Goal: Task Accomplishment & Management: Use online tool/utility

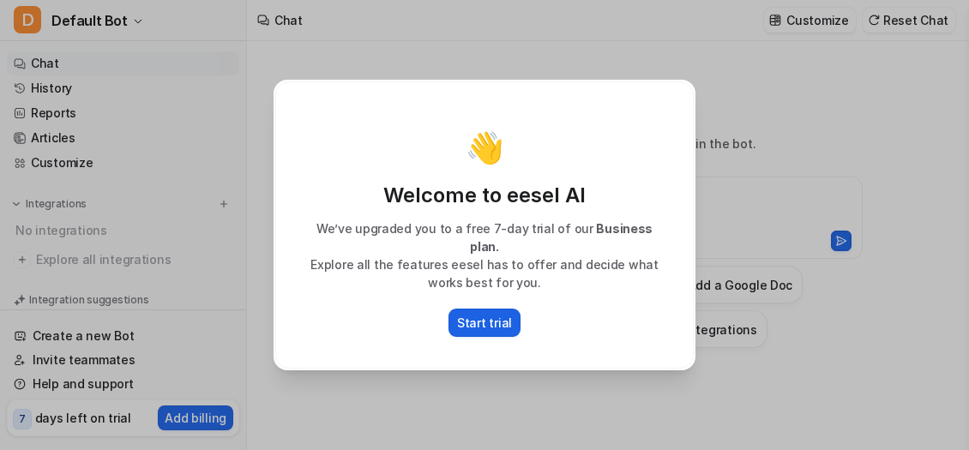
click at [506, 320] on p "Start trial" at bounding box center [484, 323] width 55 height 18
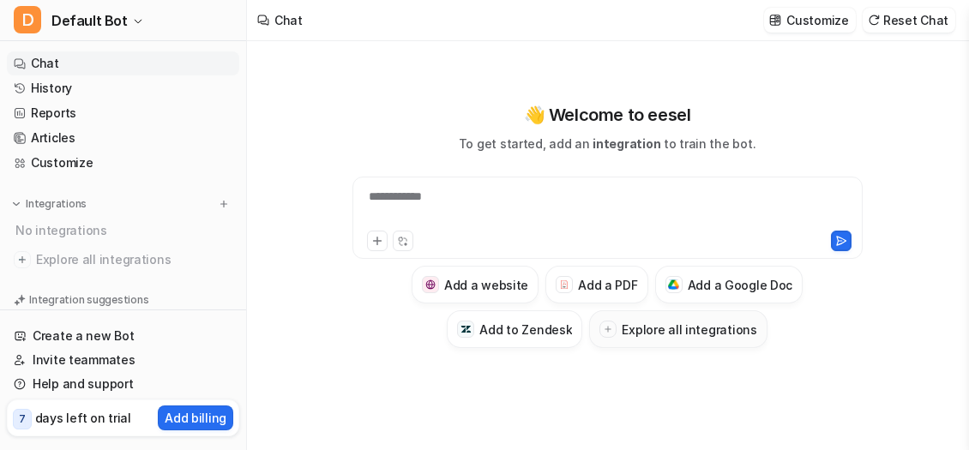
click at [612, 325] on icon at bounding box center [607, 329] width 9 height 9
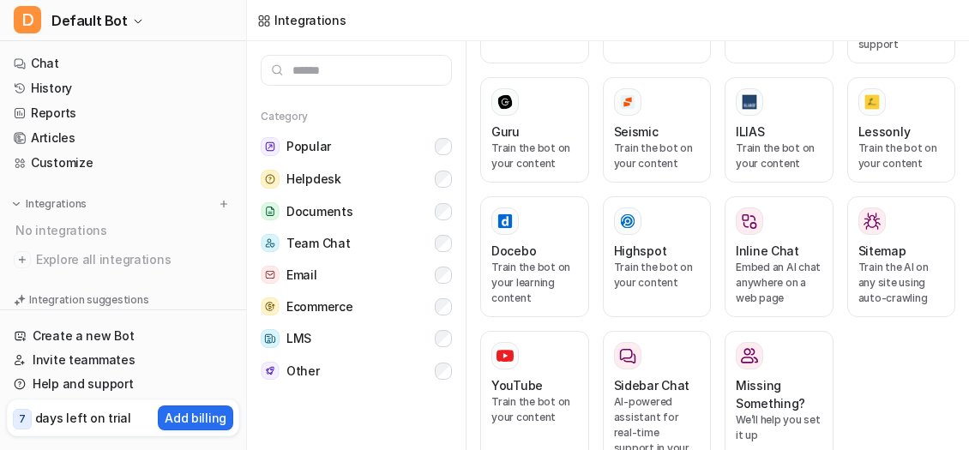
scroll to position [1358, 0]
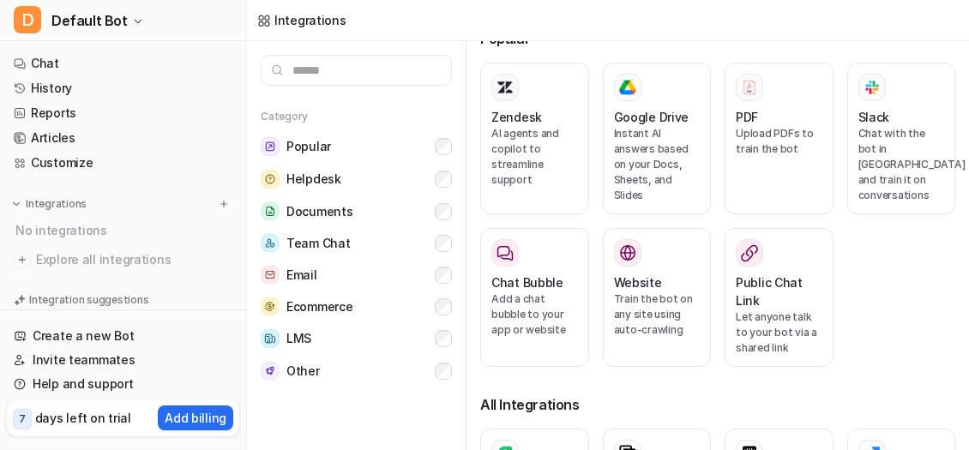
scroll to position [0, 0]
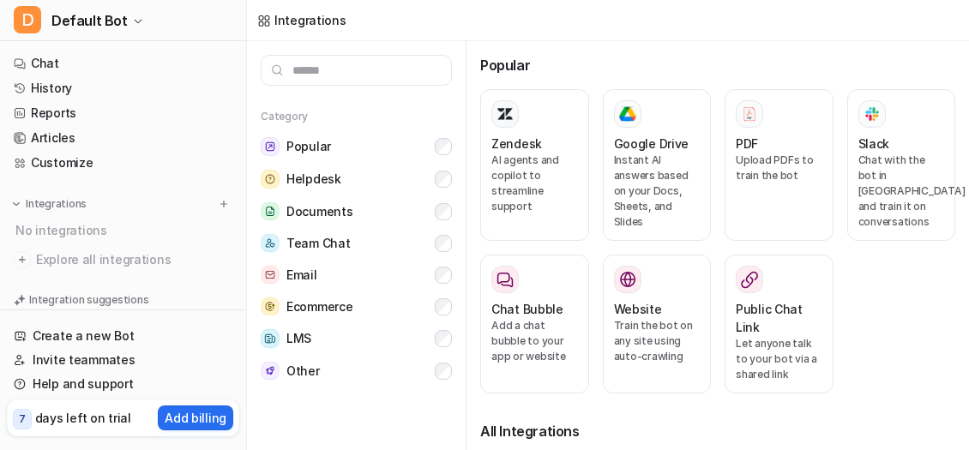
click at [252, 81] on div at bounding box center [356, 63] width 219 height 45
click at [218, 202] on img at bounding box center [224, 204] width 12 height 12
click at [218, 199] on img at bounding box center [224, 204] width 12 height 12
click at [666, 33] on div "Integrations" at bounding box center [608, 20] width 722 height 41
click at [57, 55] on link "Chat" at bounding box center [123, 63] width 232 height 24
